Goal: Task Accomplishment & Management: Manage account settings

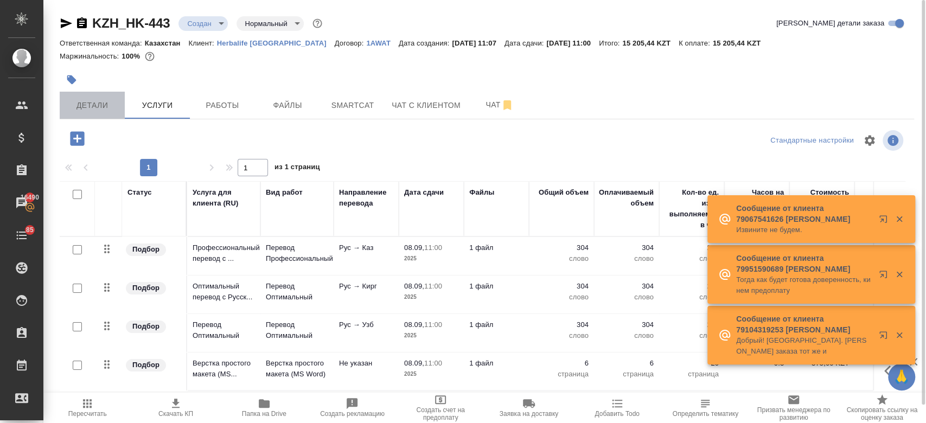
click at [97, 115] on button "Детали" at bounding box center [92, 105] width 65 height 27
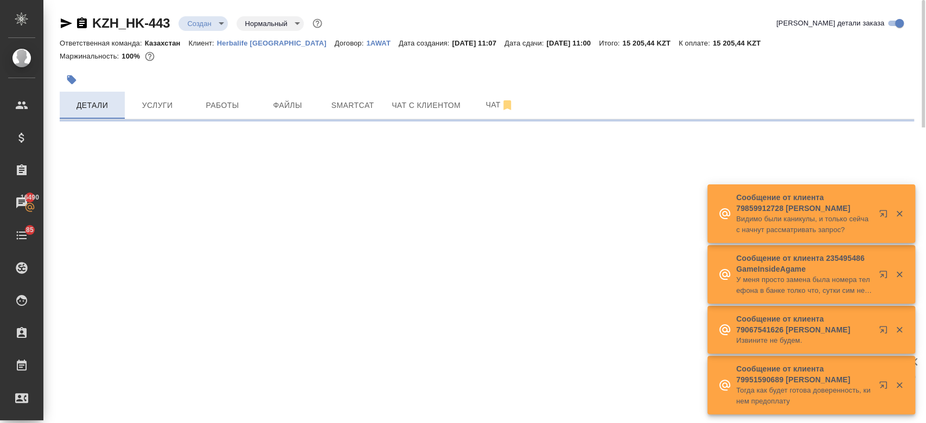
select select "RU"
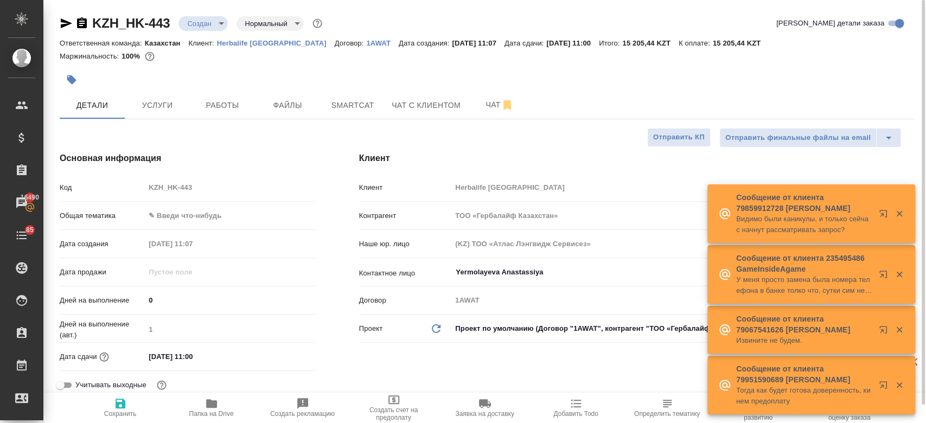
type textarea "x"
type input "Журавлев Денис"
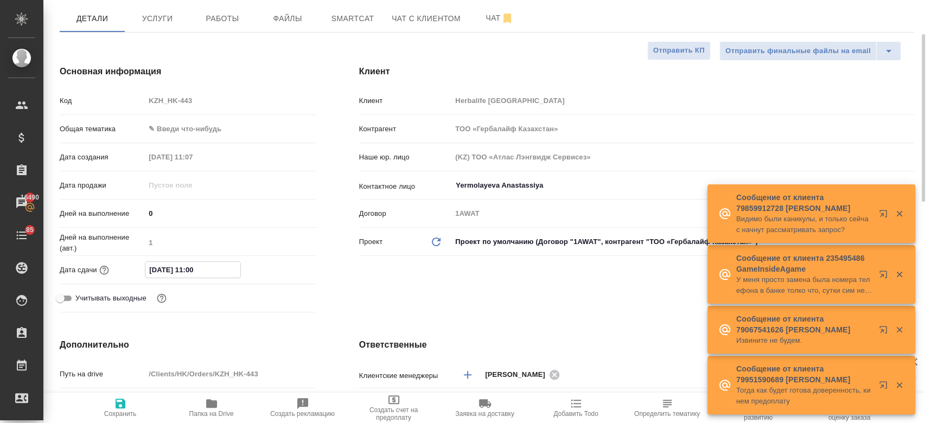
click at [188, 269] on input "08.09.2025 11:00" at bounding box center [192, 270] width 95 height 16
click at [283, 264] on icon "button" at bounding box center [284, 268] width 10 height 11
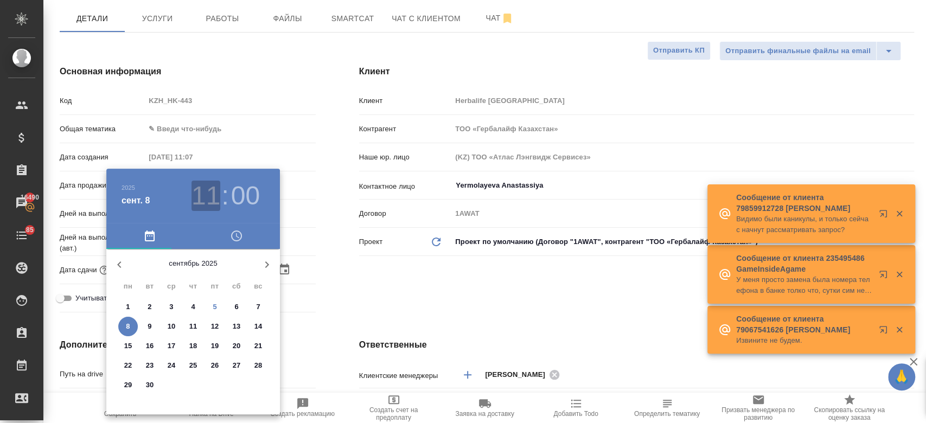
click at [200, 198] on h3 "11" at bounding box center [206, 196] width 29 height 30
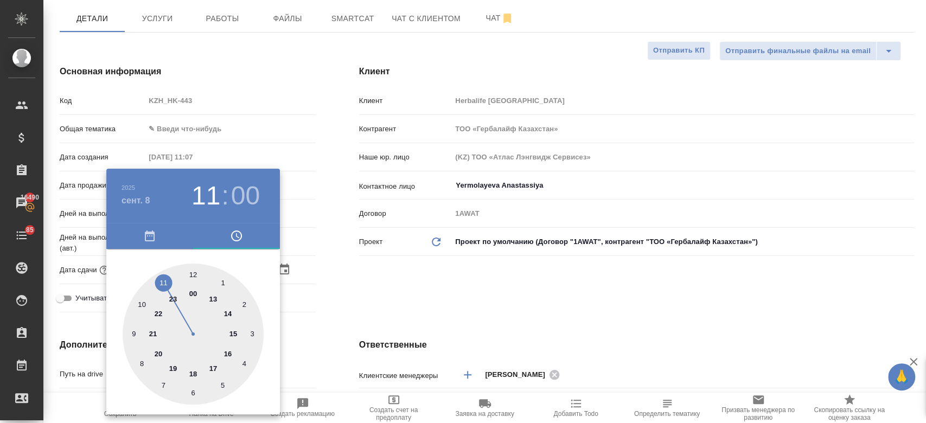
click at [209, 296] on div at bounding box center [193, 334] width 141 height 141
type input "08.09.2025 13:00"
type textarea "x"
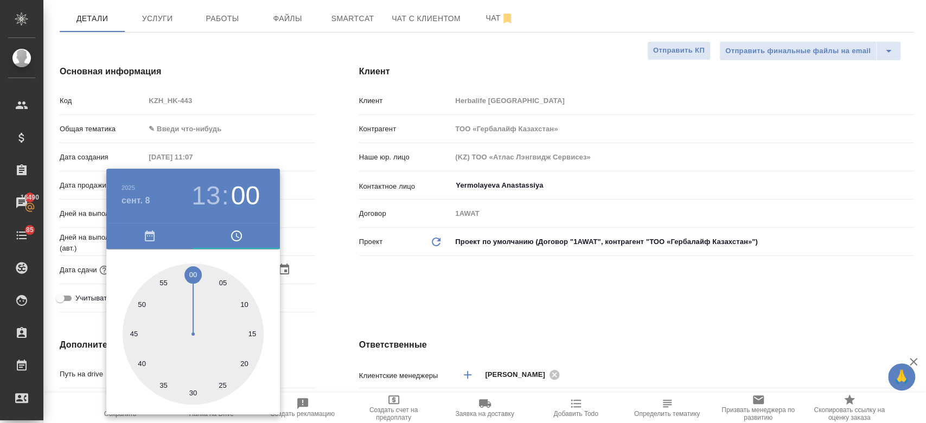
click at [378, 271] on div at bounding box center [463, 211] width 926 height 423
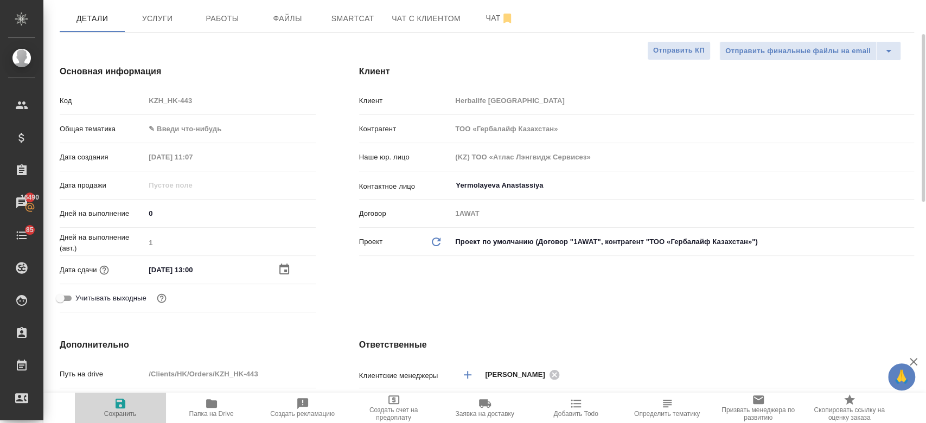
click at [117, 402] on icon "button" at bounding box center [120, 403] width 13 height 13
type textarea "x"
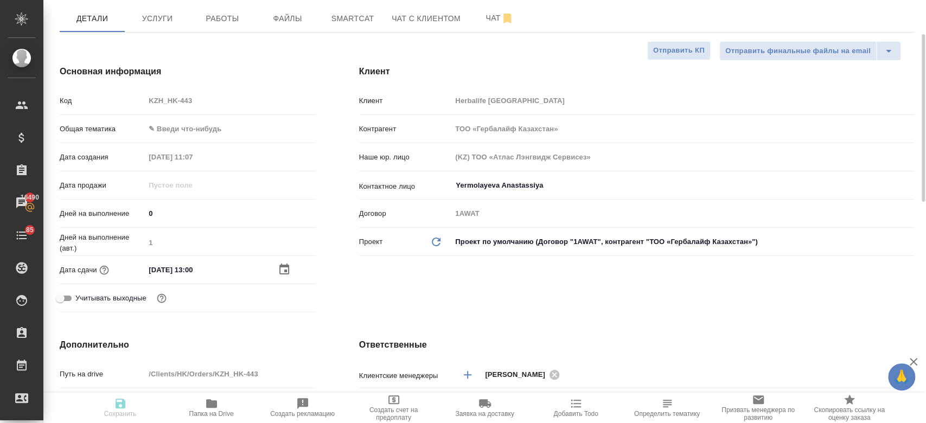
type textarea "x"
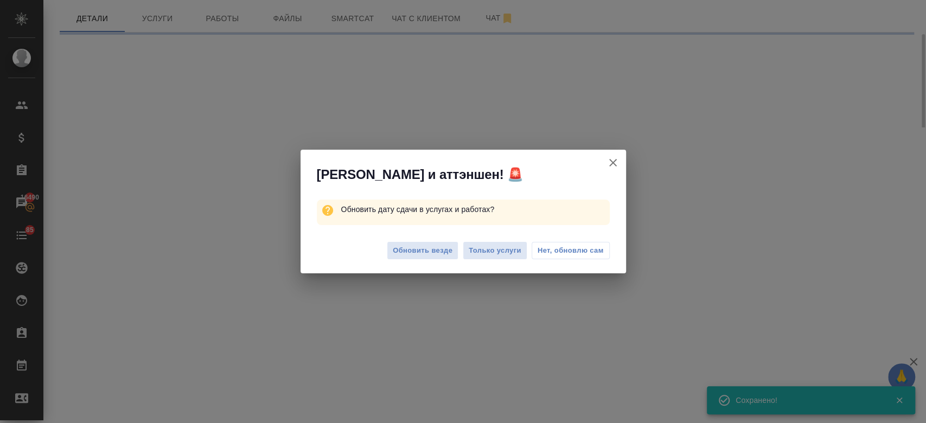
select select "RU"
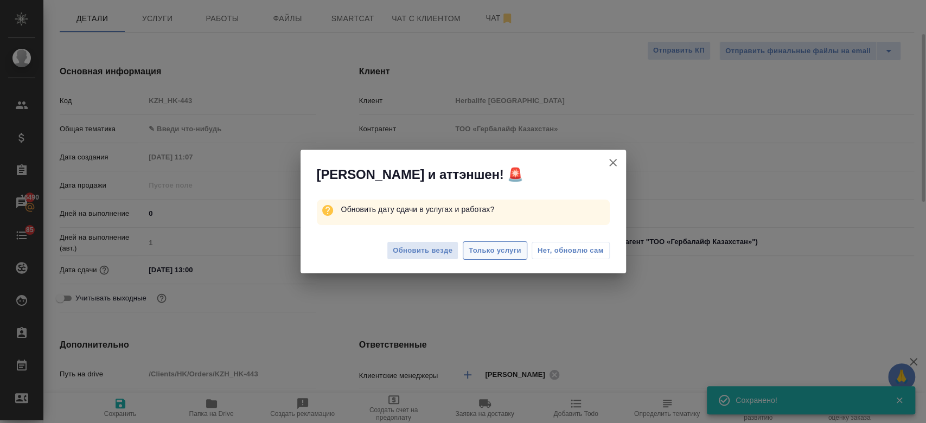
type textarea "x"
click at [486, 252] on span "Только услуги" at bounding box center [495, 251] width 53 height 12
type textarea "x"
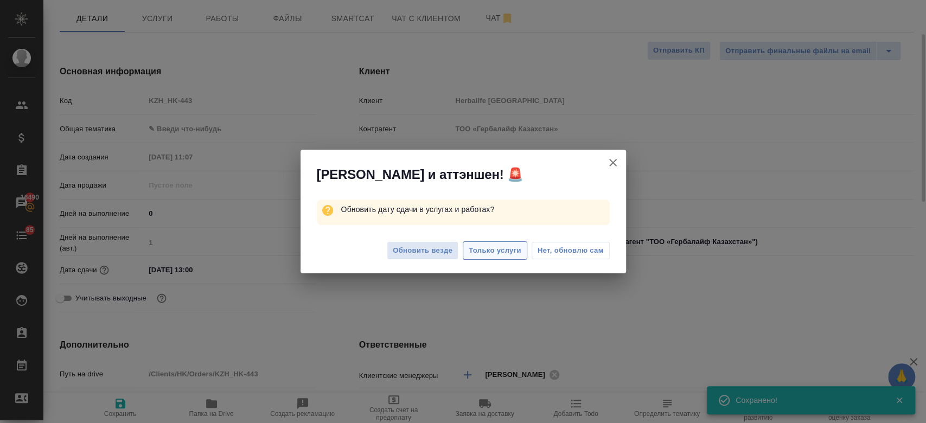
type textarea "x"
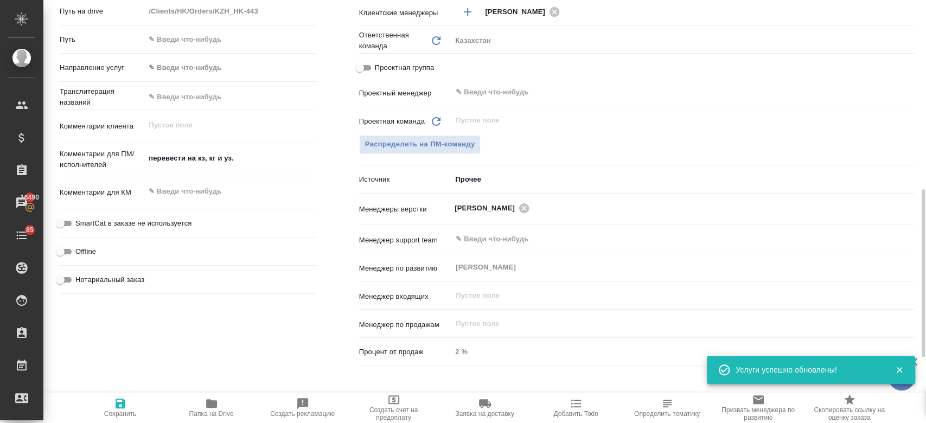
scroll to position [457, 0]
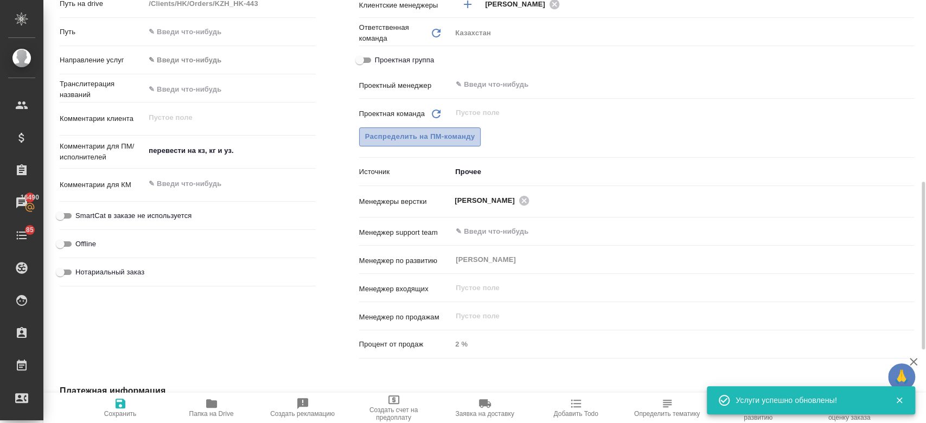
click at [427, 131] on span "Распределить на ПМ-команду" at bounding box center [420, 137] width 110 height 12
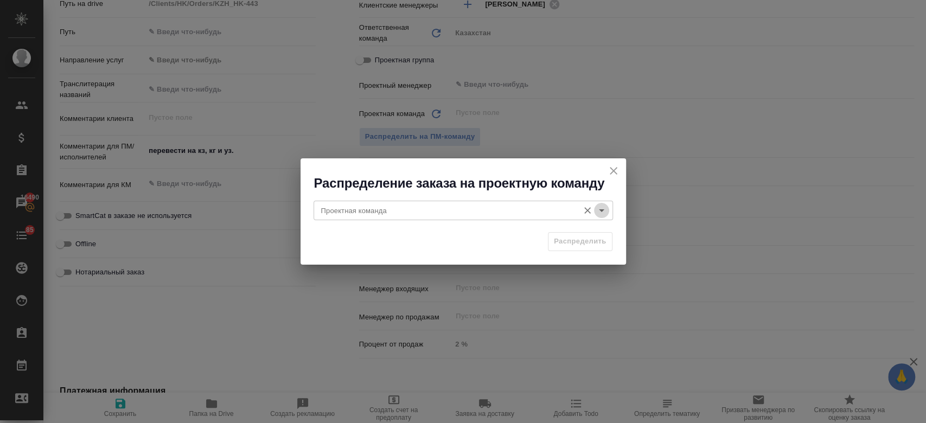
click at [605, 217] on icon "Open" at bounding box center [601, 210] width 13 height 13
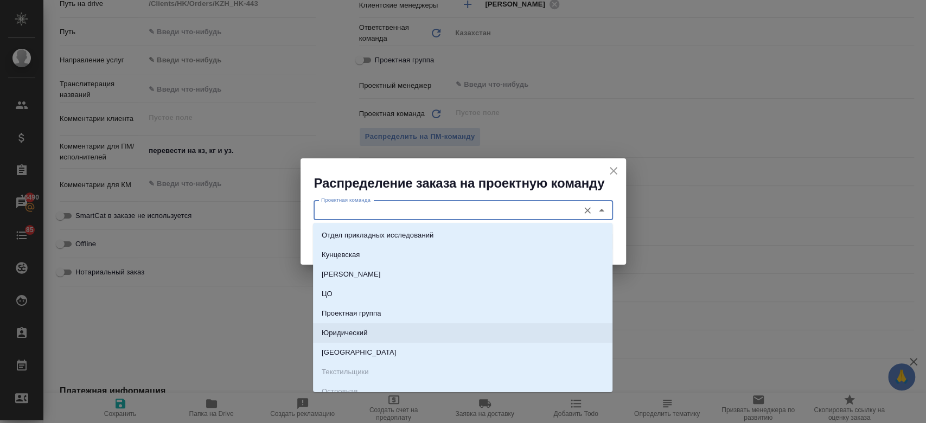
click at [516, 334] on li "Юридический" at bounding box center [463, 333] width 300 height 20
type input "Юридический"
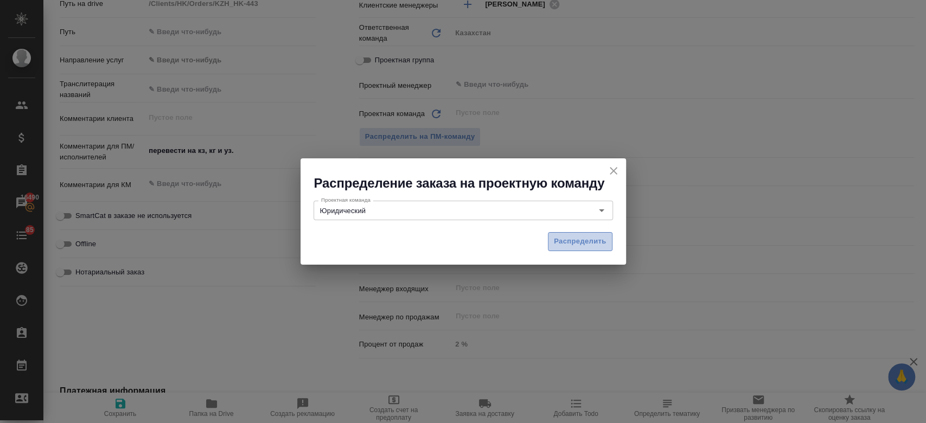
click at [559, 249] on button "Распределить" at bounding box center [580, 241] width 65 height 19
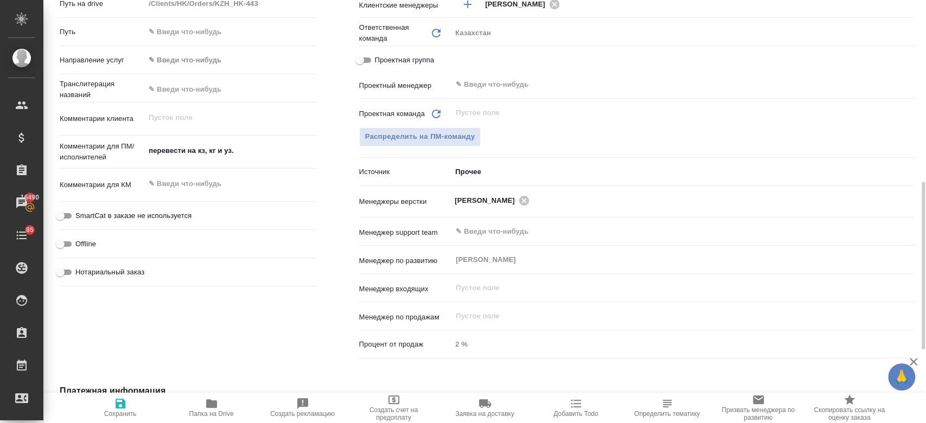
type textarea "x"
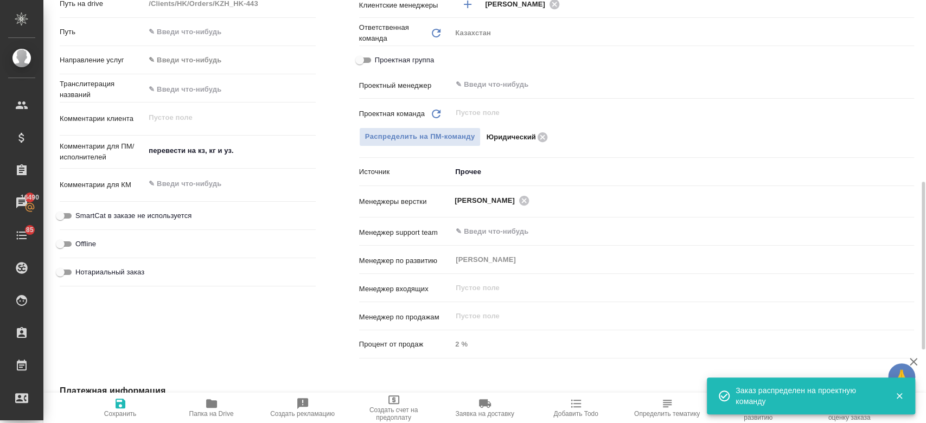
click at [126, 394] on button "Сохранить" at bounding box center [120, 408] width 91 height 30
type textarea "x"
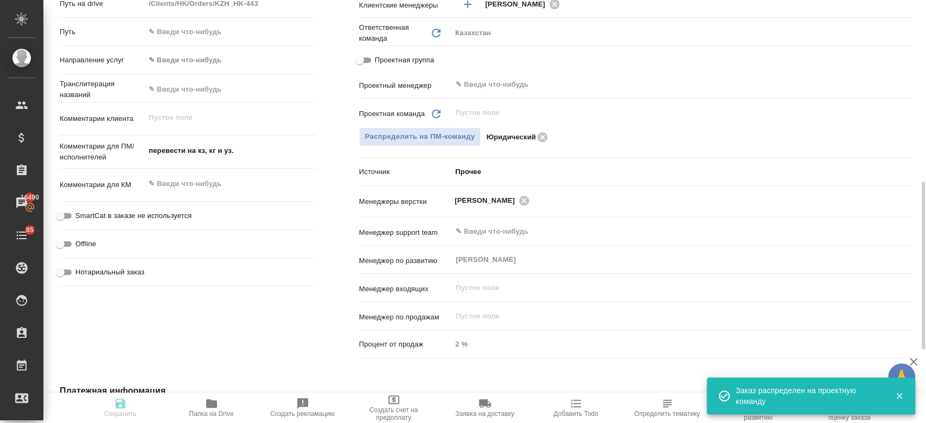
type textarea "x"
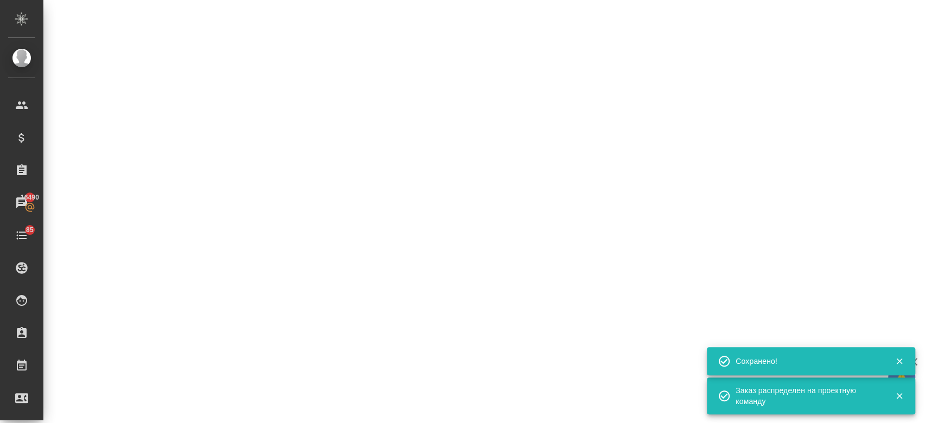
select select "RU"
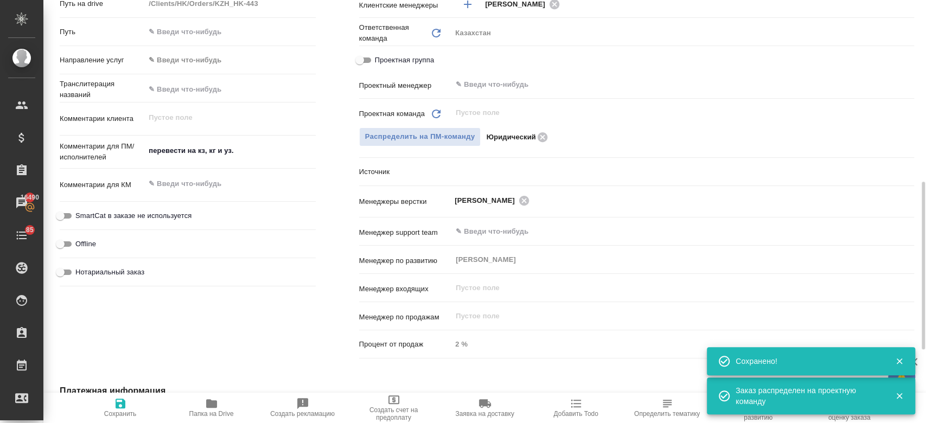
type textarea "x"
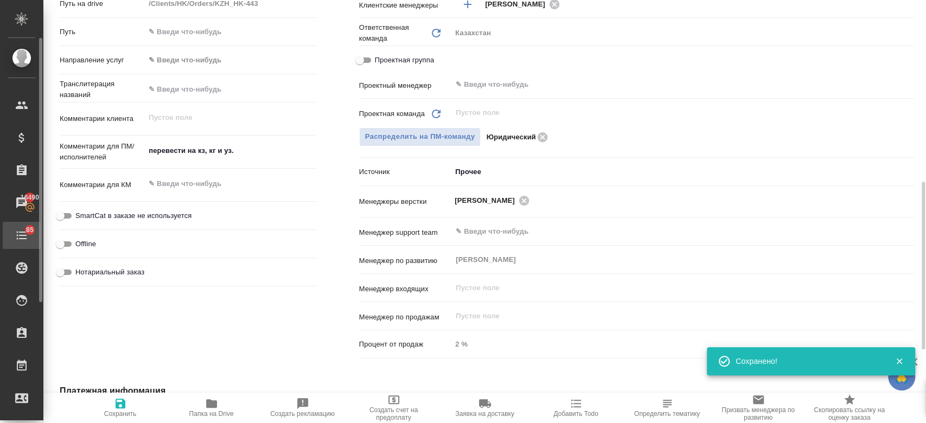
type textarea "x"
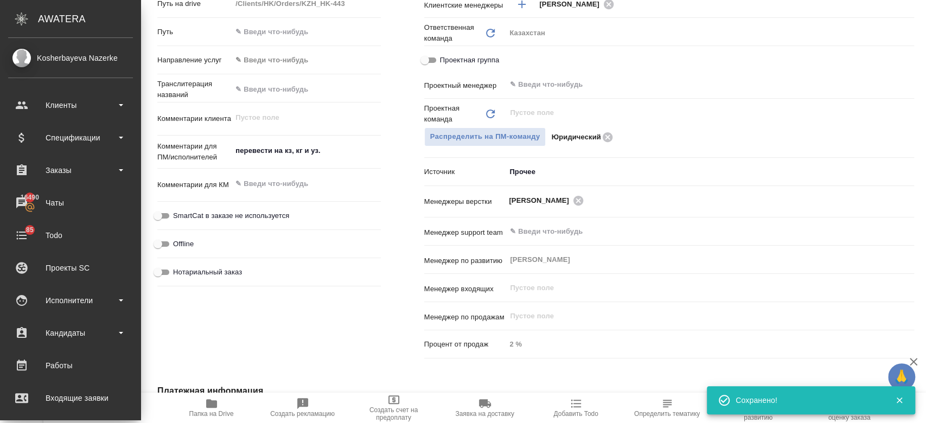
type textarea "x"
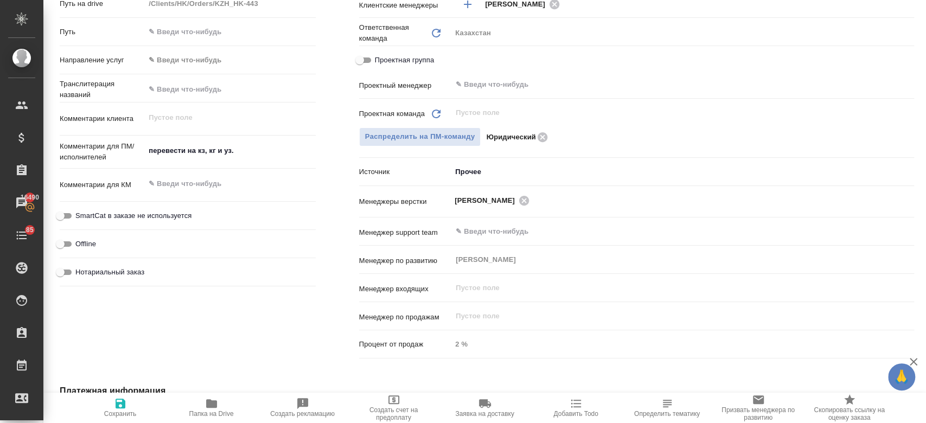
scroll to position [0, 0]
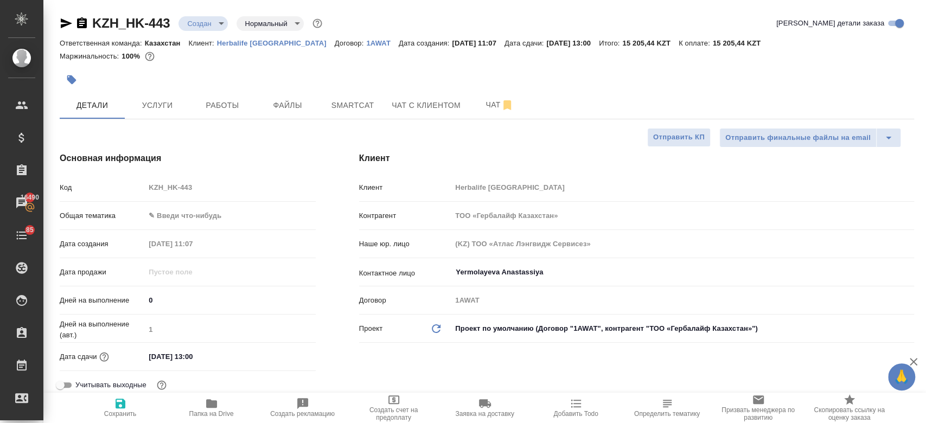
click at [212, 31] on div "KZH_HK-443 Создан new Нормальный normal" at bounding box center [192, 23] width 265 height 17
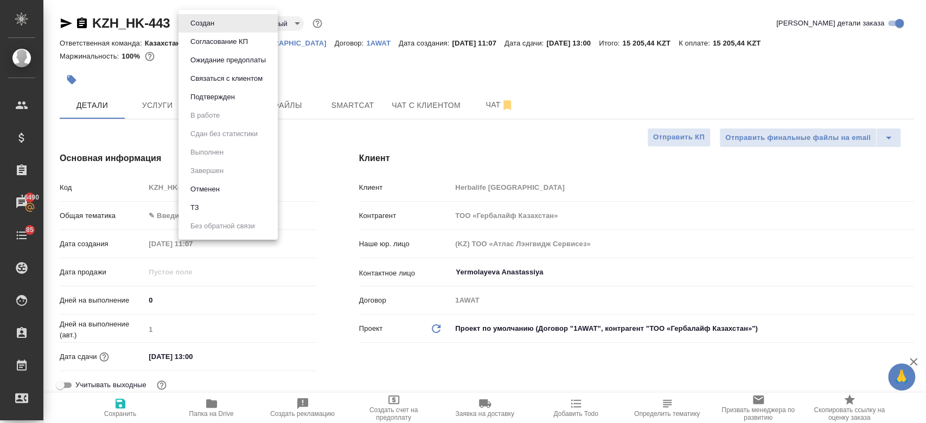
click at [211, 22] on body "🙏 .cls-1 fill:#fff; AWATERA Kosherbayeva Nazerke Клиенты Спецификации Заказы 16…" at bounding box center [463, 211] width 926 height 423
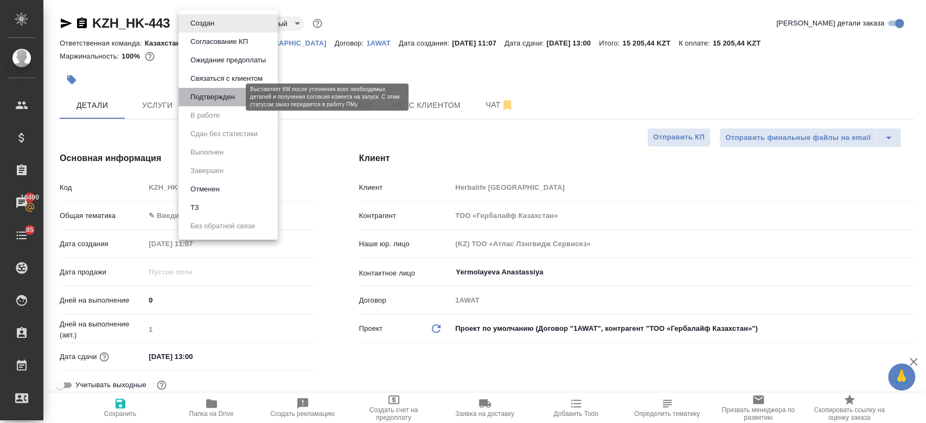
click at [221, 101] on button "Подтвержден" at bounding box center [212, 97] width 51 height 12
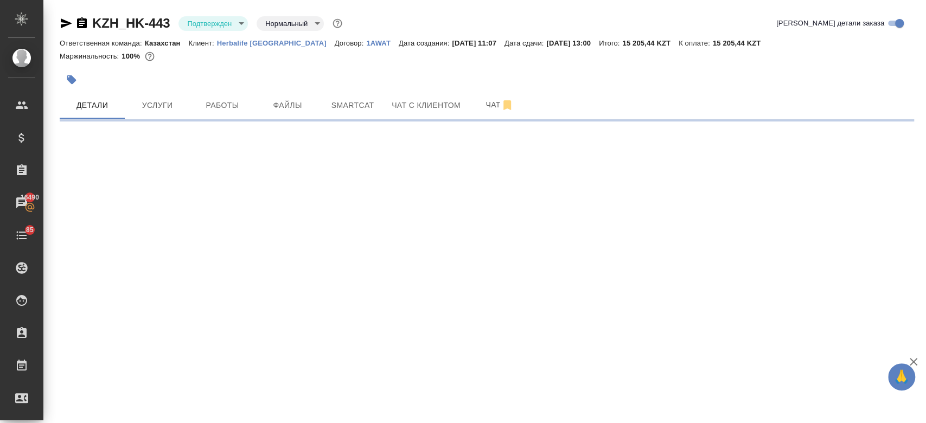
select select "RU"
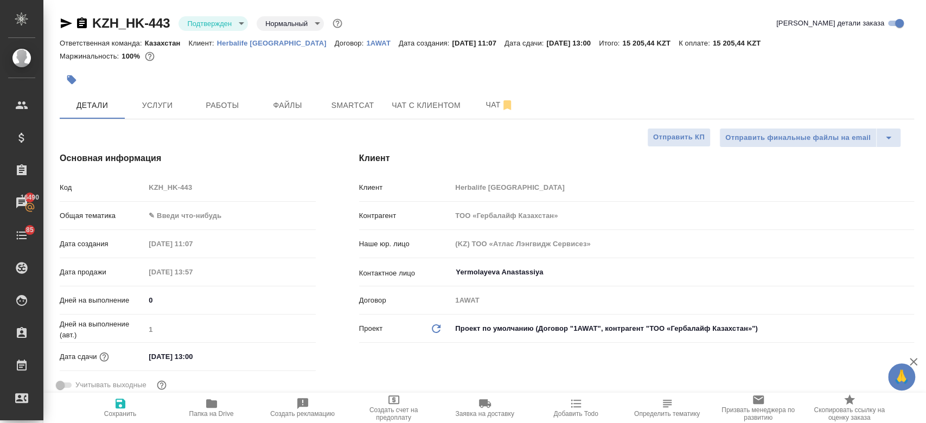
type textarea "x"
click at [65, 21] on icon "button" at bounding box center [66, 23] width 11 height 10
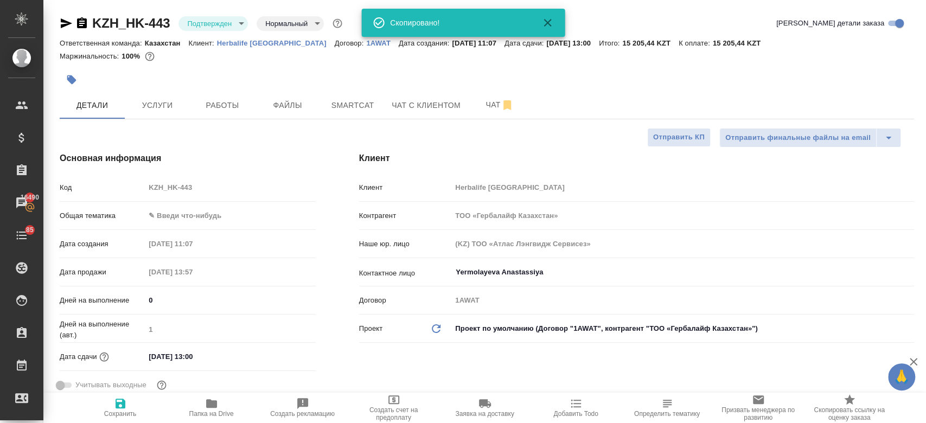
type textarea "x"
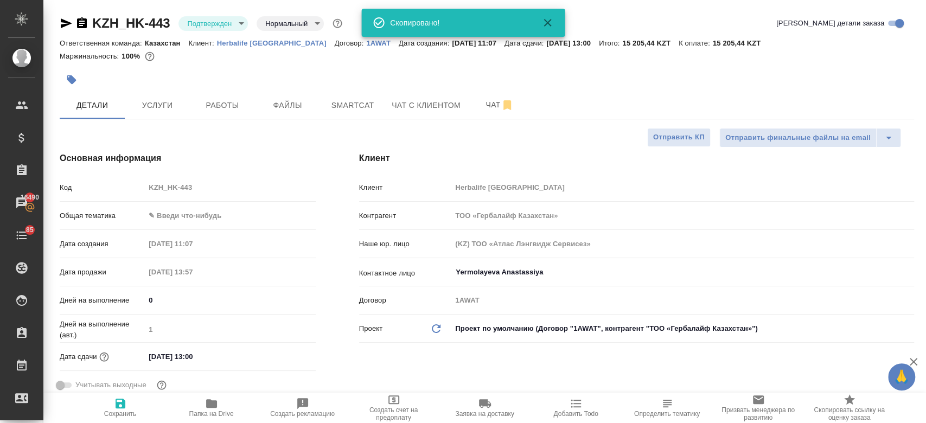
type textarea "x"
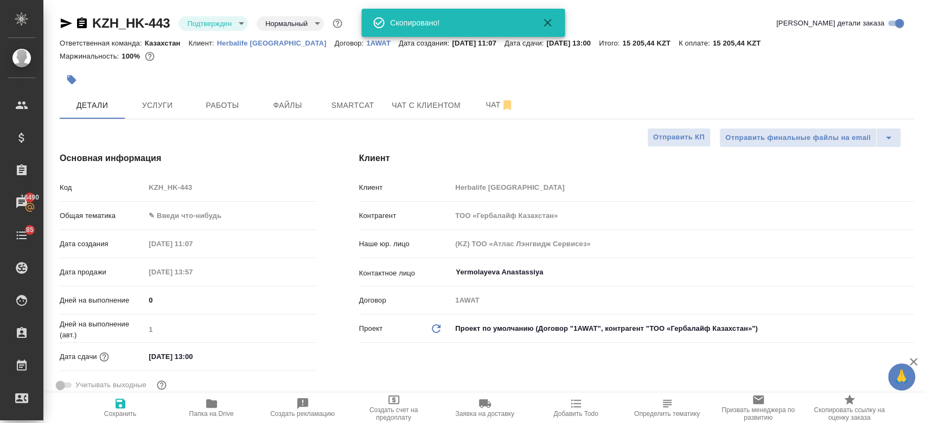
type textarea "x"
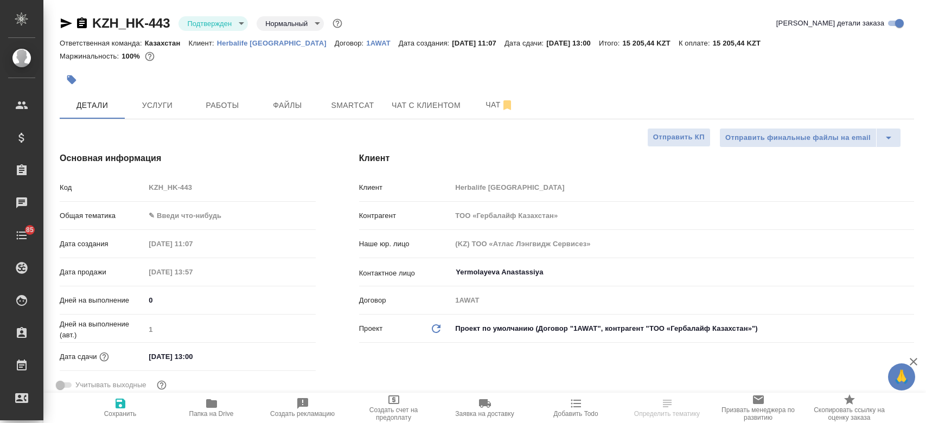
select select "RU"
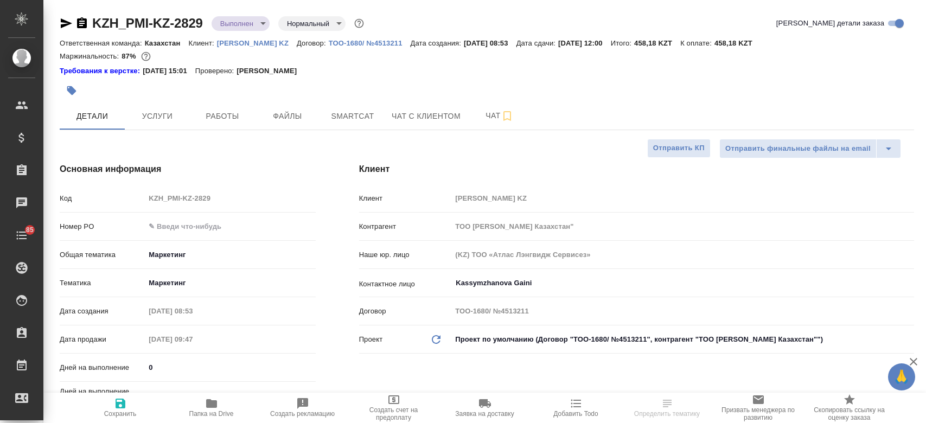
select select "RU"
click at [208, 405] on icon "button" at bounding box center [211, 403] width 11 height 9
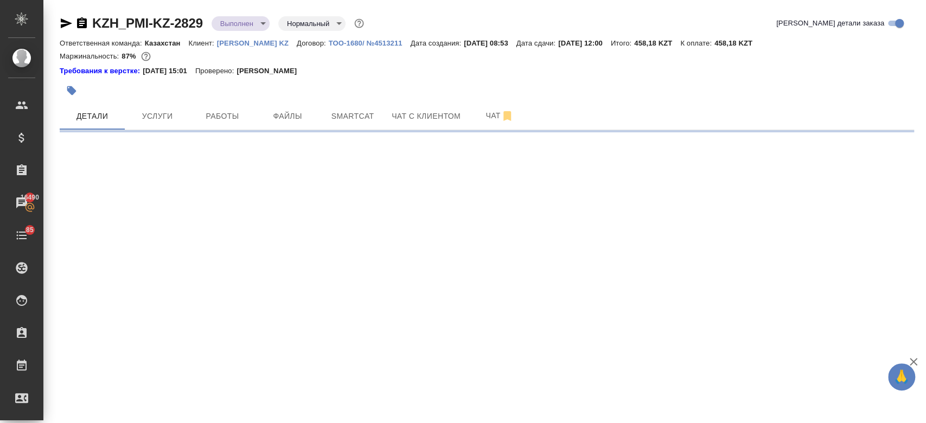
select select "RU"
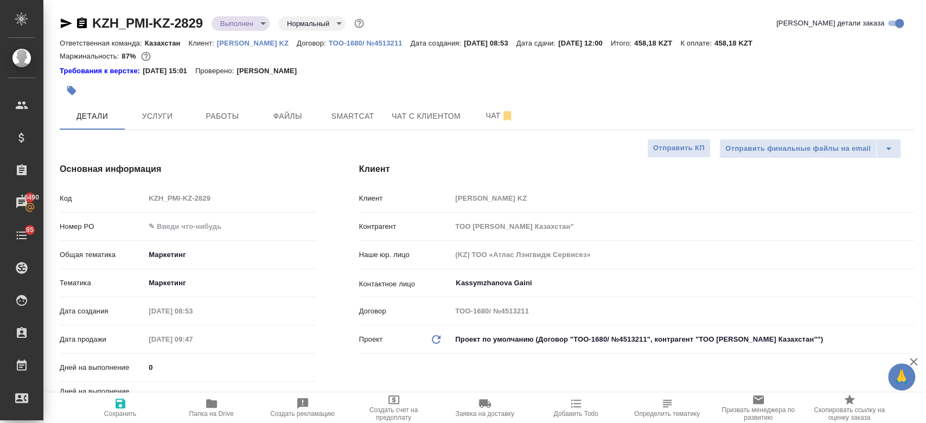
type textarea "x"
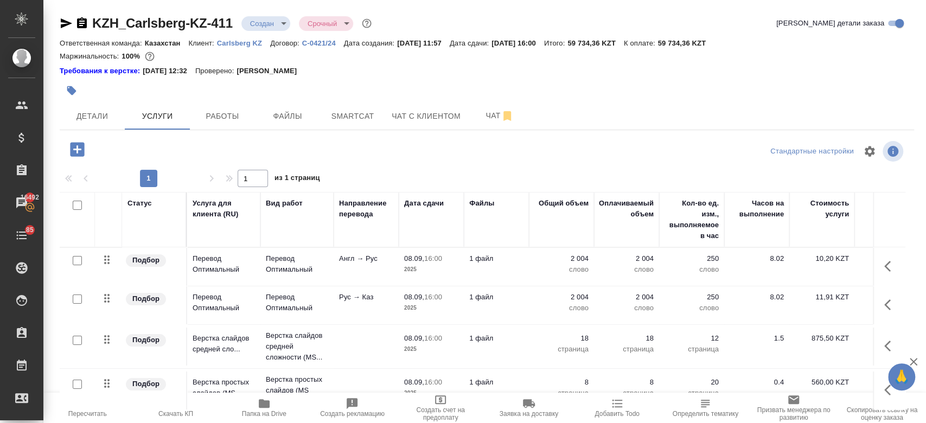
scroll to position [29, 0]
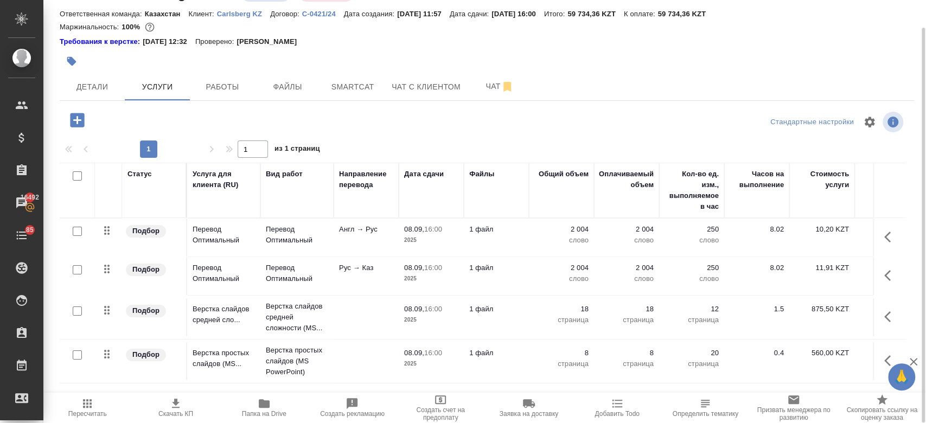
click at [470, 58] on div at bounding box center [345, 61] width 570 height 24
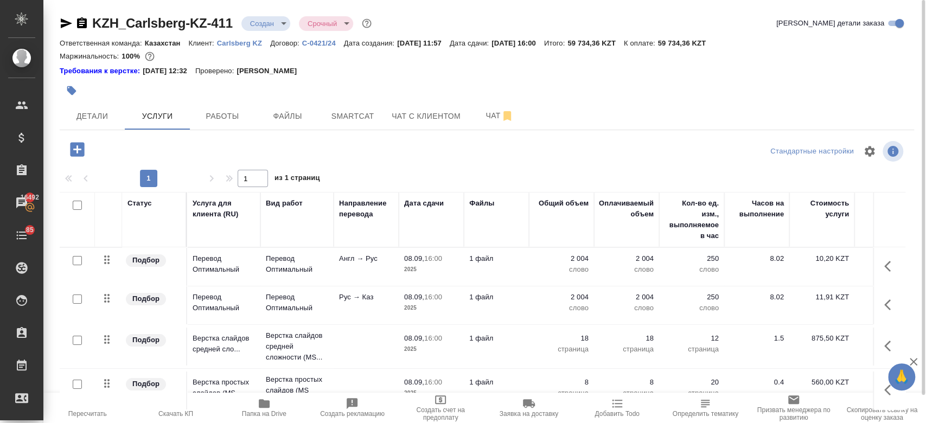
click at [418, 58] on div "Маржинальность: 100%" at bounding box center [487, 56] width 855 height 14
